Goal: Transaction & Acquisition: Purchase product/service

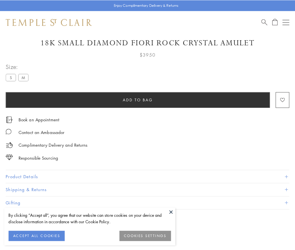
scroll to position [19, 0]
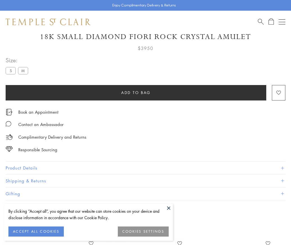
click at [136, 92] on span "Add to bag" at bounding box center [136, 93] width 30 height 6
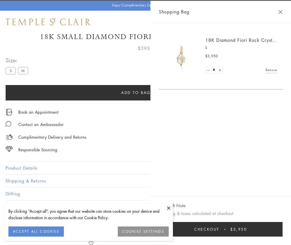
click at [282, 234] on button "Checkout $3,950" at bounding box center [221, 229] width 124 height 15
